Goal: Download file/media

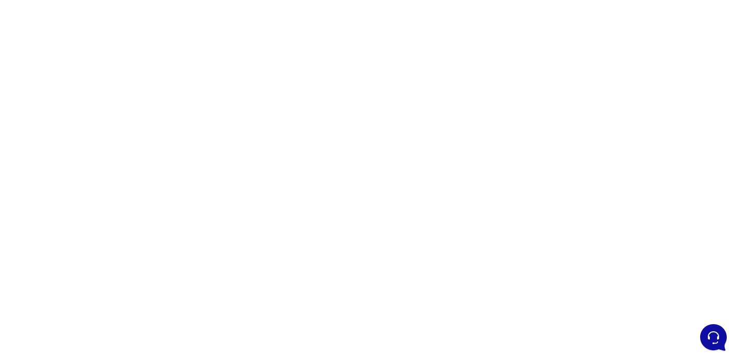
scroll to position [50, 0]
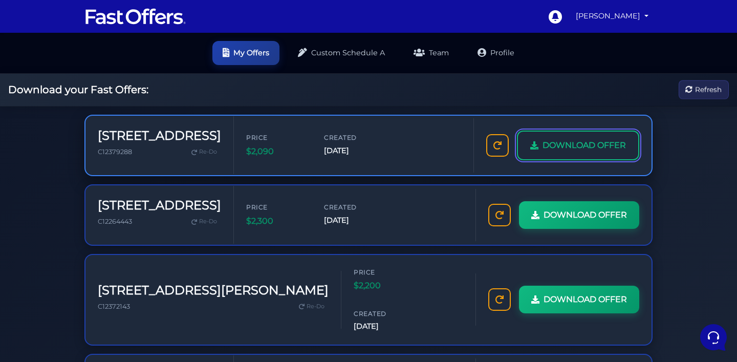
click at [543, 152] on span "DOWNLOAD OFFER" at bounding box center [584, 145] width 83 height 13
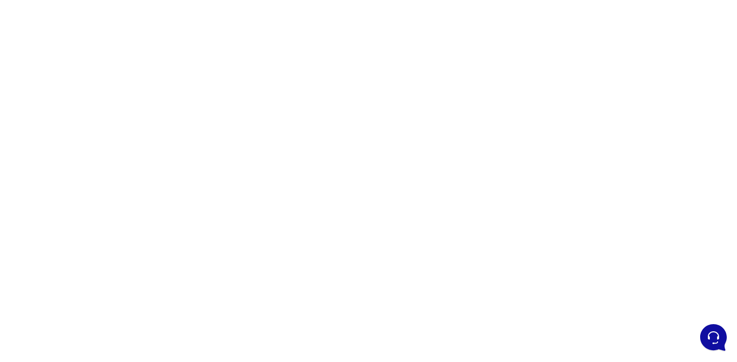
scroll to position [126, 0]
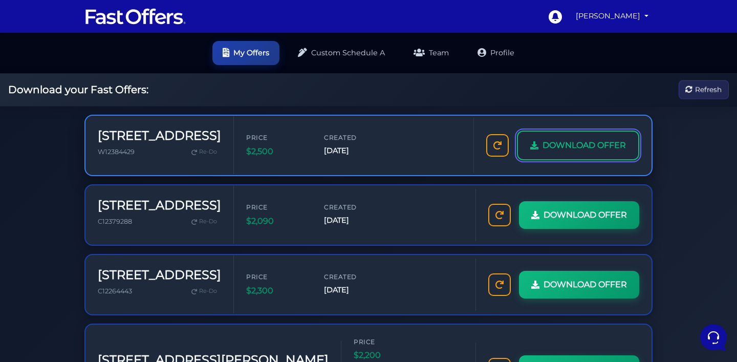
click at [543, 152] on span "DOWNLOAD OFFER" at bounding box center [584, 145] width 83 height 13
